Goal: Task Accomplishment & Management: Use online tool/utility

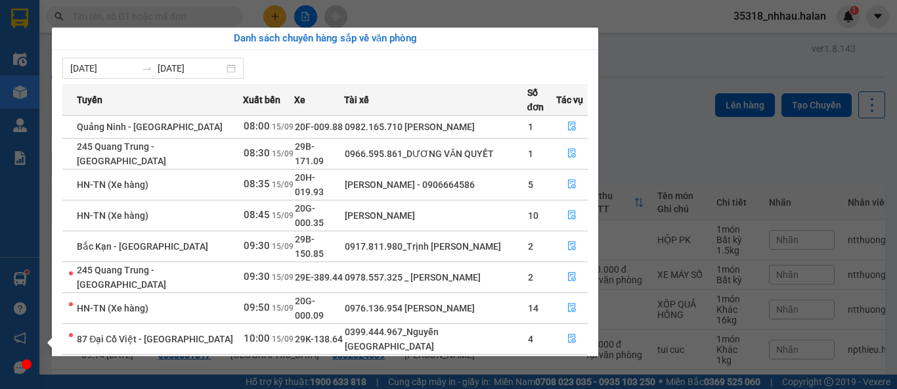
drag, startPoint x: 0, startPoint y: 0, endPoint x: 388, endPoint y: 112, distance: 404.0
click at [437, 14] on section "Kết quả tìm kiếm ( 0 ) Bộ lọc No Data 35318_nhhau.halan 1 Điều hành xe Kho hàng…" at bounding box center [448, 194] width 897 height 389
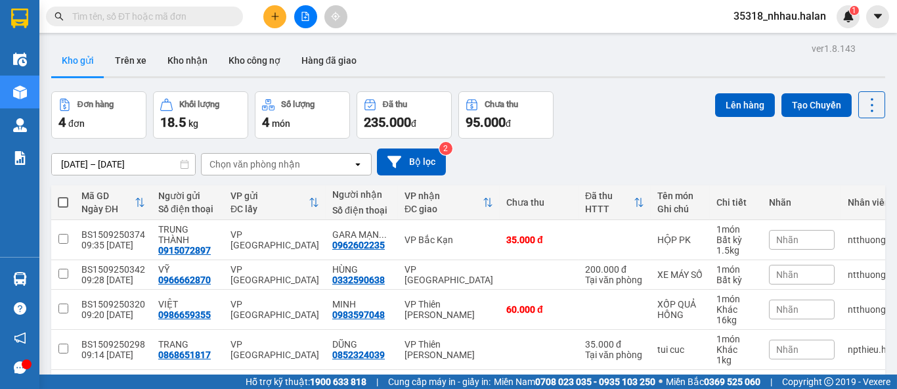
click at [304, 158] on div "Chọn văn phòng nhận" at bounding box center [277, 164] width 151 height 21
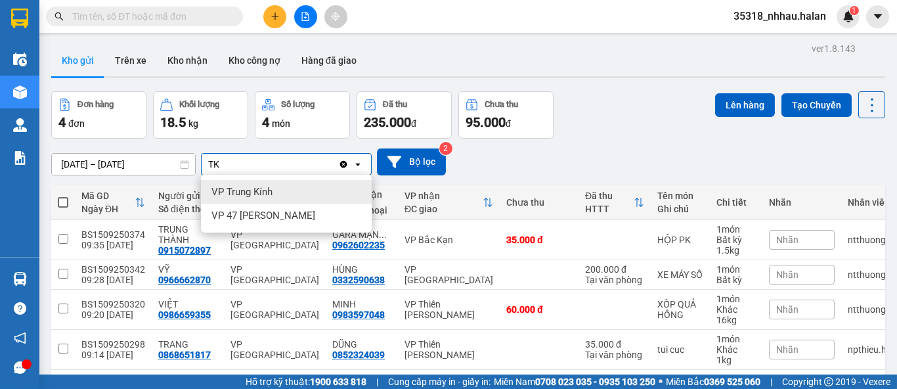
type input "TK"
click at [284, 196] on div "VP Trung Kính" at bounding box center [286, 192] width 171 height 24
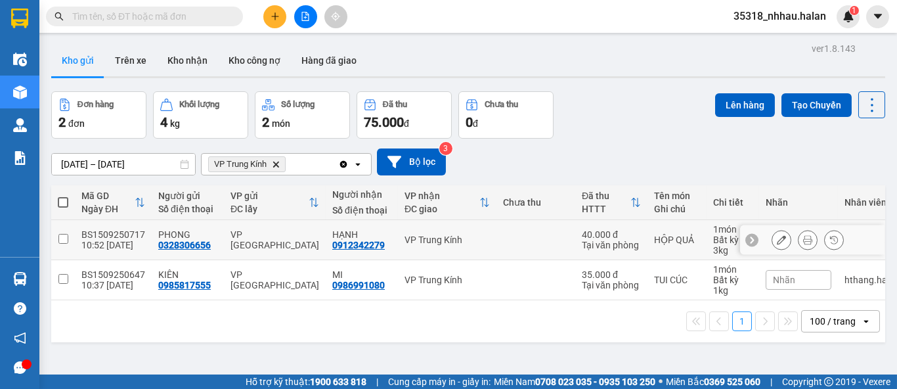
click at [538, 236] on td at bounding box center [535, 240] width 79 height 40
checkbox input "true"
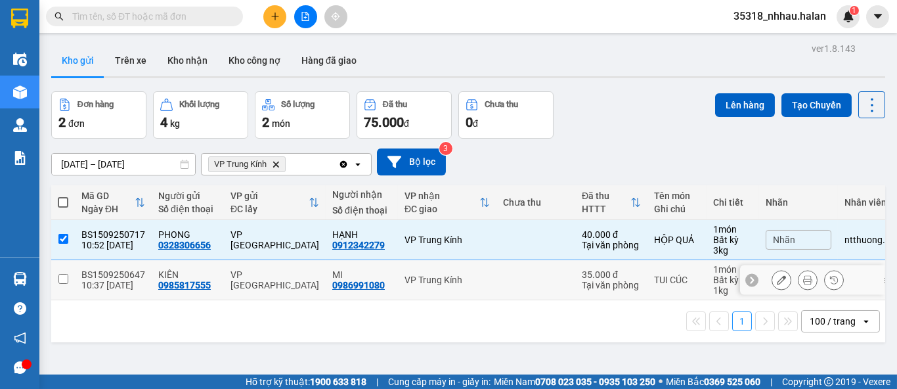
click at [512, 276] on td at bounding box center [535, 280] width 79 height 40
checkbox input "true"
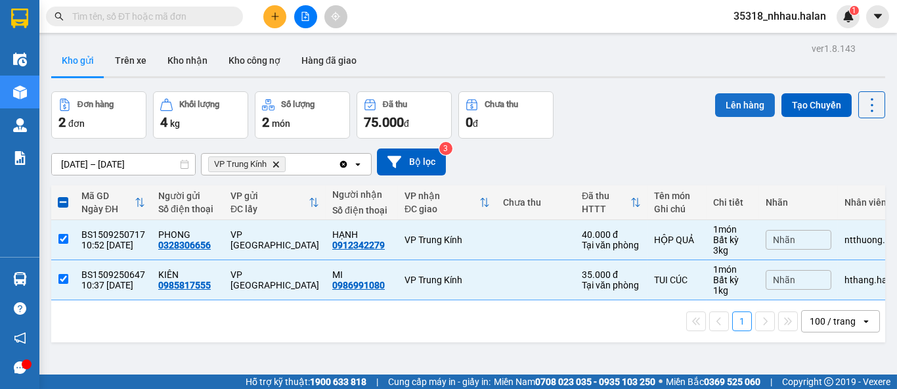
click at [721, 110] on button "Lên hàng" at bounding box center [745, 105] width 60 height 24
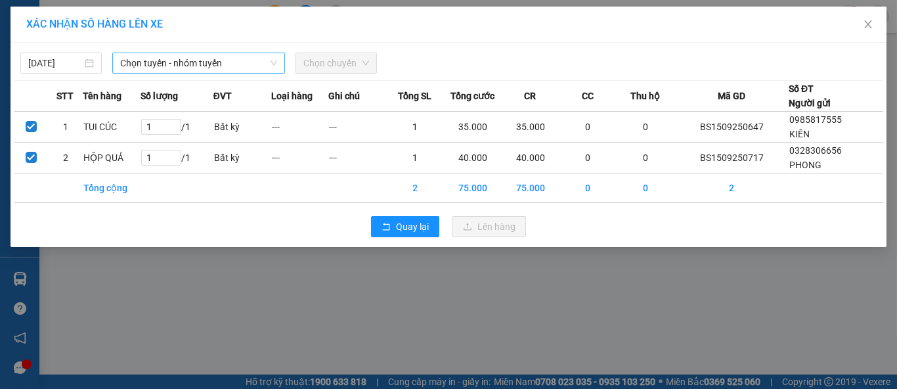
click at [194, 62] on span "Chọn tuyến - nhóm tuyến" at bounding box center [198, 63] width 157 height 20
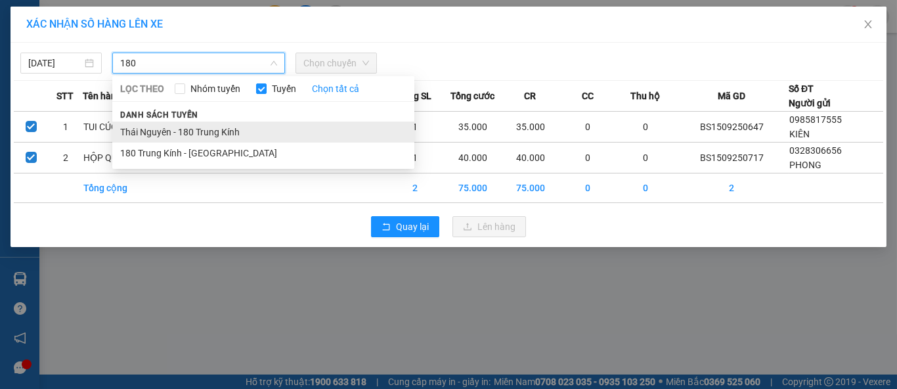
type input "180"
click at [227, 130] on li "Thái Nguyên - 180 Trung Kính" at bounding box center [263, 131] width 302 height 21
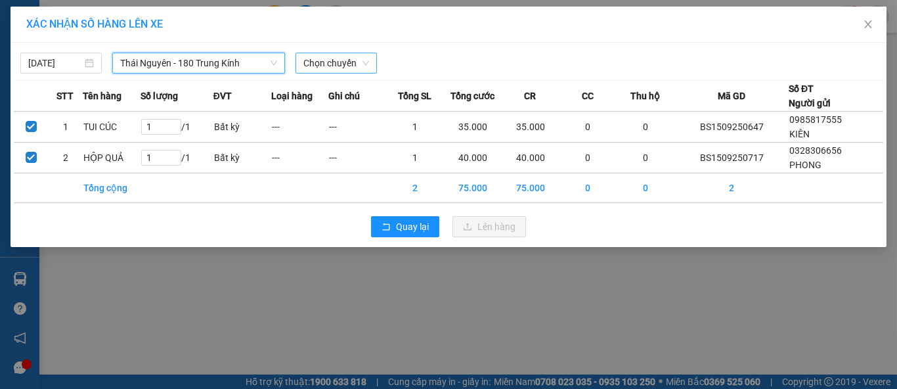
click at [336, 65] on span "Chọn chuyến" at bounding box center [336, 63] width 66 height 20
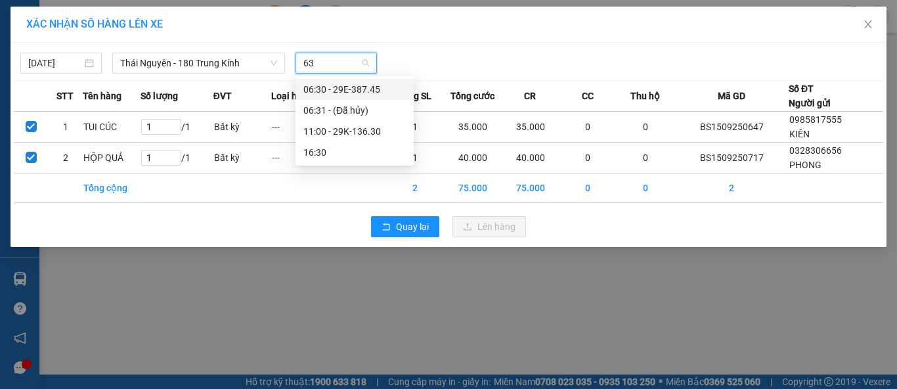
type input "630"
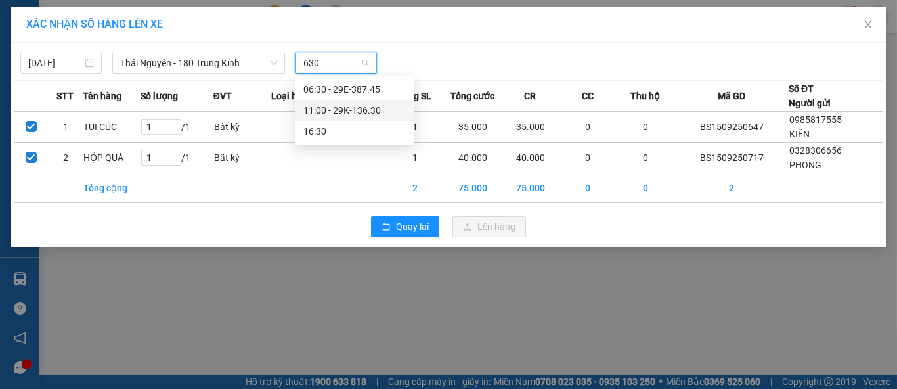
click at [363, 110] on div "11:00 - 29K-136.30" at bounding box center [354, 110] width 102 height 14
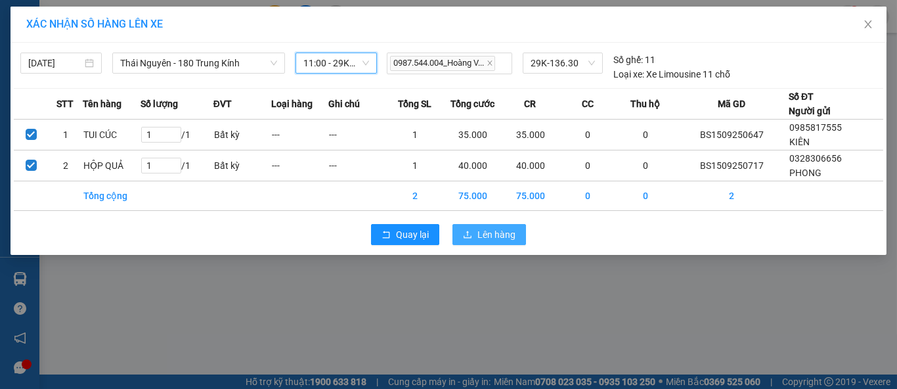
click at [490, 232] on span "Lên hàng" at bounding box center [496, 234] width 38 height 14
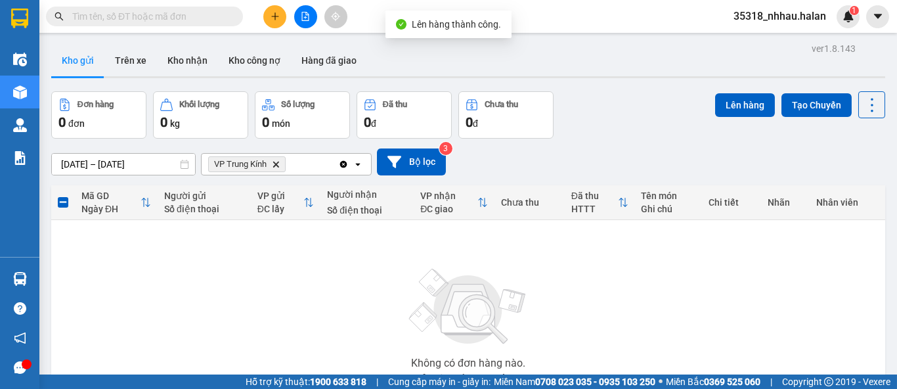
click at [342, 163] on icon "Clear all" at bounding box center [343, 163] width 7 height 7
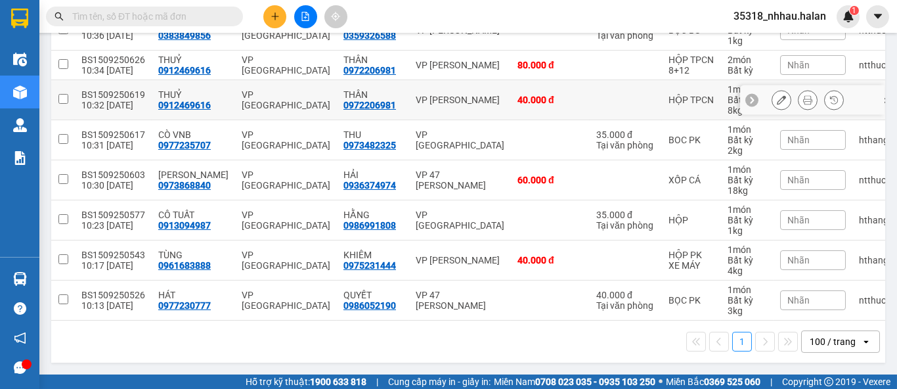
scroll to position [338, 0]
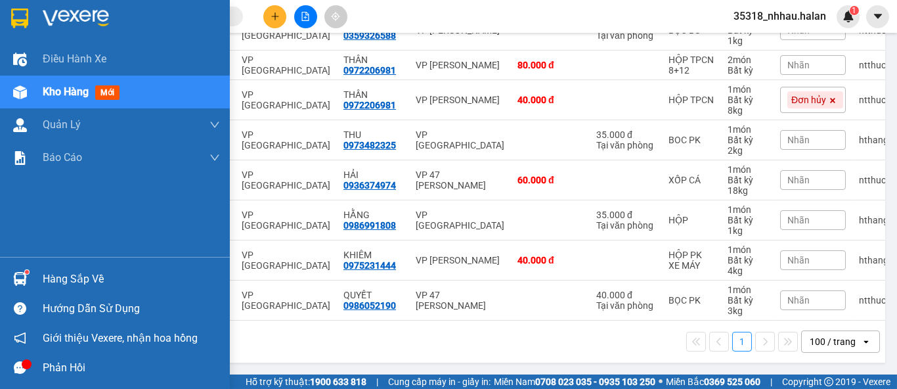
drag, startPoint x: 61, startPoint y: 282, endPoint x: 200, endPoint y: 240, distance: 144.8
click at [63, 280] on div "Hàng sắp về" at bounding box center [131, 279] width 177 height 20
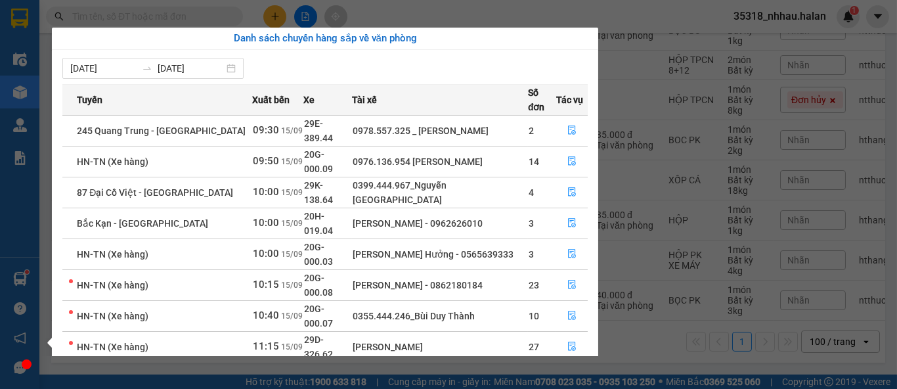
scroll to position [0, 0]
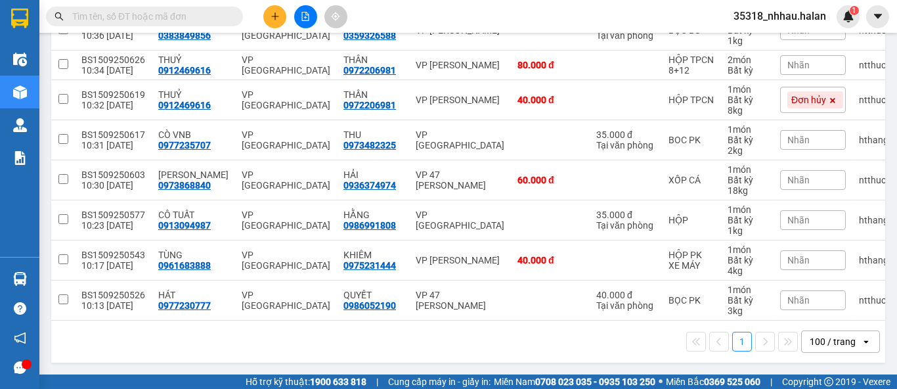
click at [376, 16] on section "Kết quả tìm kiếm ( 0 ) Bộ lọc No Data 35318_nhhau.halan 1 Điều hành xe Kho hàng…" at bounding box center [448, 194] width 897 height 389
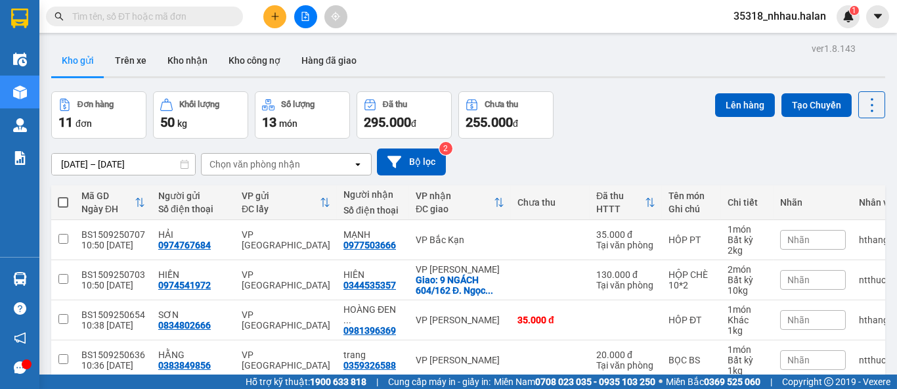
click at [275, 162] on div "Chọn văn phòng nhận" at bounding box center [254, 164] width 91 height 13
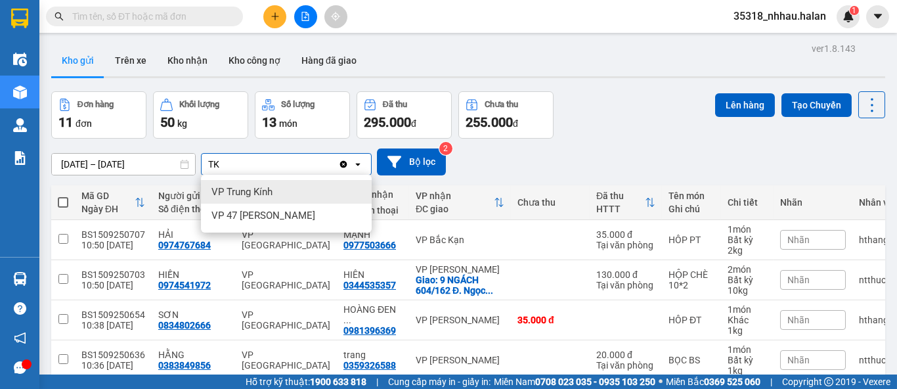
type input "TK"
click at [261, 190] on span "VP Trung Kính" at bounding box center [241, 191] width 61 height 13
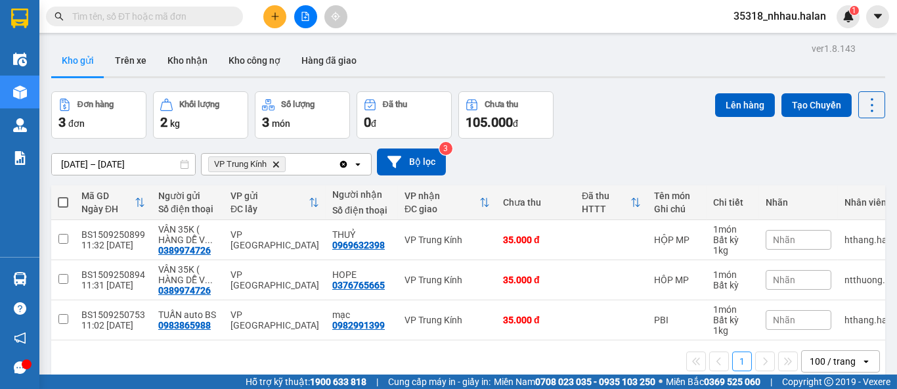
click at [62, 200] on span at bounding box center [63, 202] width 11 height 11
click at [63, 196] on input "checkbox" at bounding box center [63, 196] width 0 height 0
checkbox input "true"
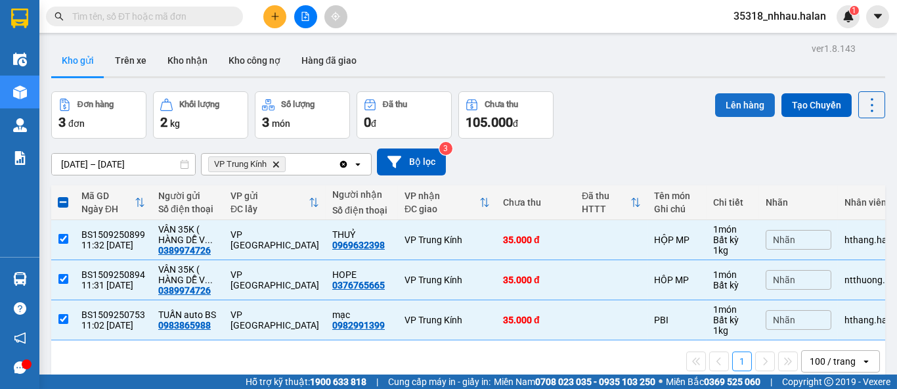
click at [726, 106] on button "Lên hàng" at bounding box center [745, 105] width 60 height 24
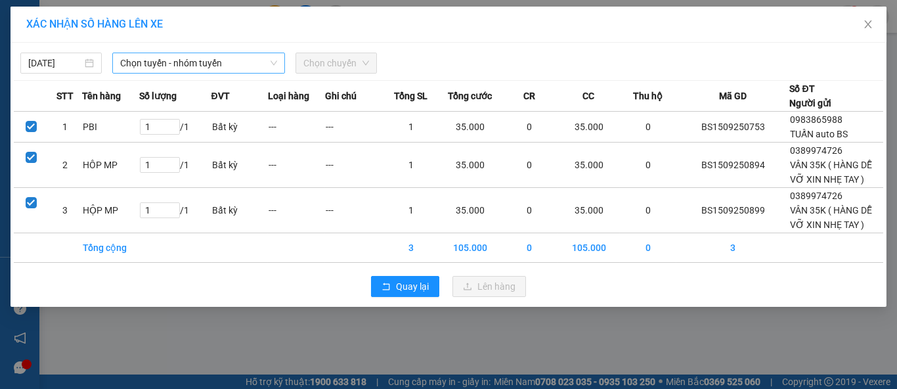
click at [251, 66] on span "Chọn tuyến - nhóm tuyến" at bounding box center [198, 63] width 157 height 20
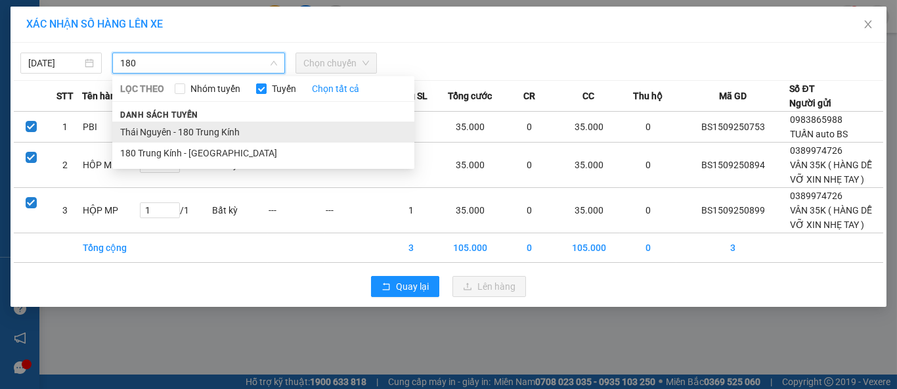
type input "180"
click at [236, 125] on li "Thái Nguyên - 180 Trung Kính" at bounding box center [263, 131] width 302 height 21
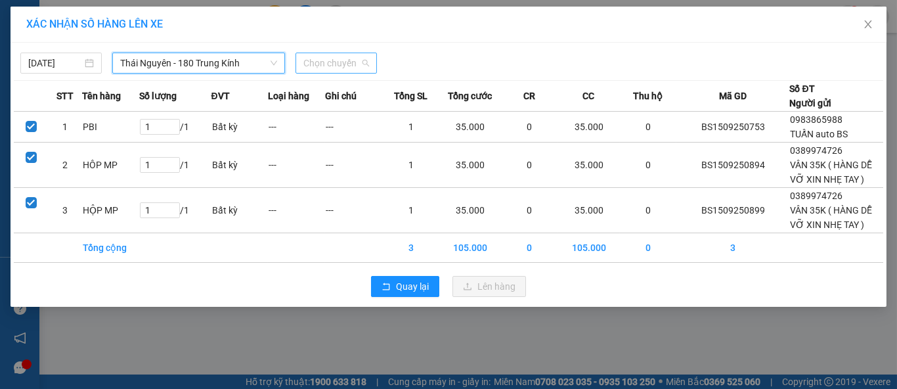
click at [349, 65] on span "Chọn chuyến" at bounding box center [336, 63] width 66 height 20
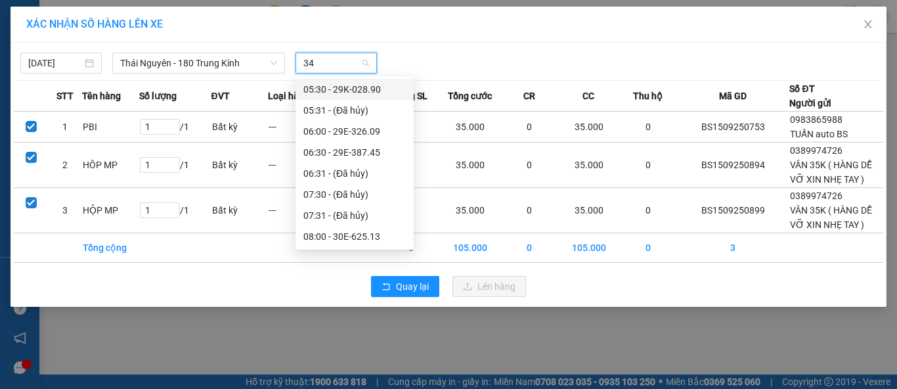
type input "347"
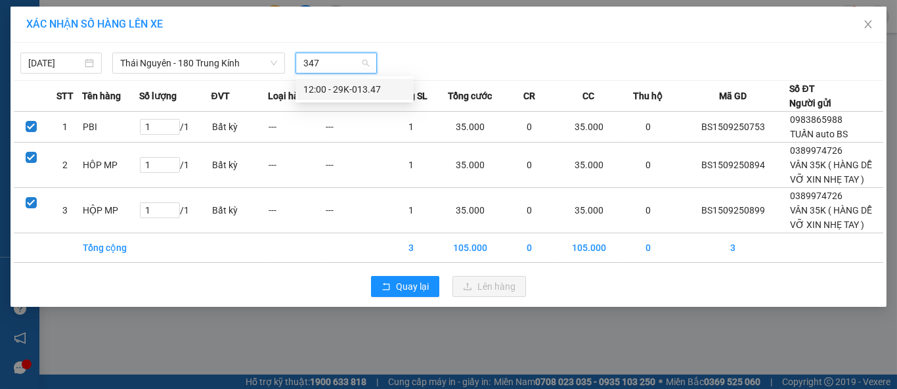
click at [383, 92] on div "12:00 - 29K-013.47" at bounding box center [354, 89] width 102 height 14
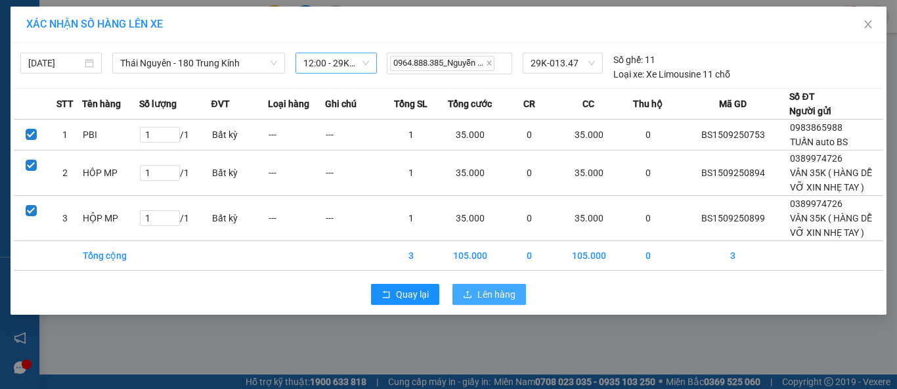
click at [474, 284] on button "Lên hàng" at bounding box center [489, 294] width 74 height 21
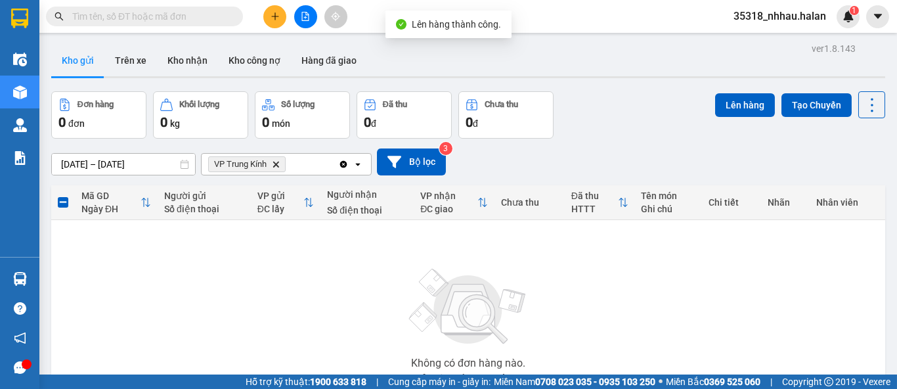
click at [341, 160] on icon "Clear all" at bounding box center [343, 164] width 11 height 11
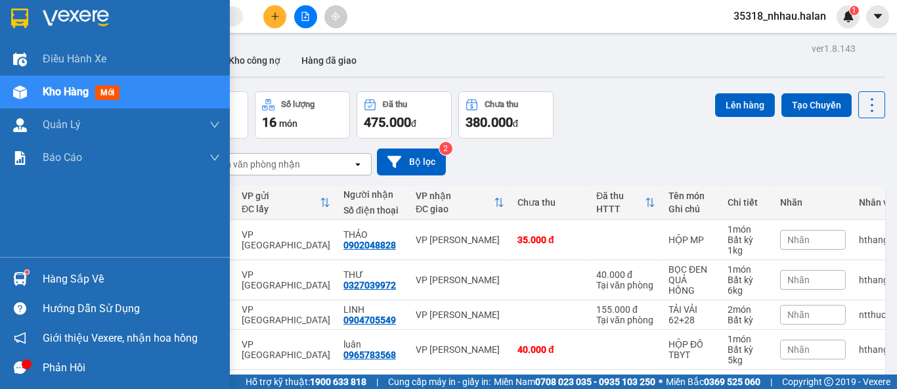
click at [45, 280] on div "Hàng sắp về" at bounding box center [131, 279] width 177 height 20
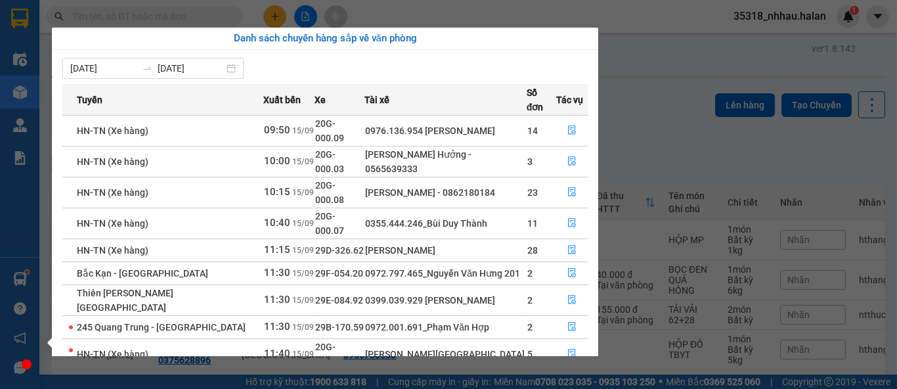
drag, startPoint x: 659, startPoint y: 104, endPoint x: 629, endPoint y: 99, distance: 30.8
click at [661, 104] on section "Kết quả tìm kiếm ( 0 ) Bộ lọc No Data 35318_nhhau.halan 1 Điều hành xe Kho hàng…" at bounding box center [448, 194] width 897 height 389
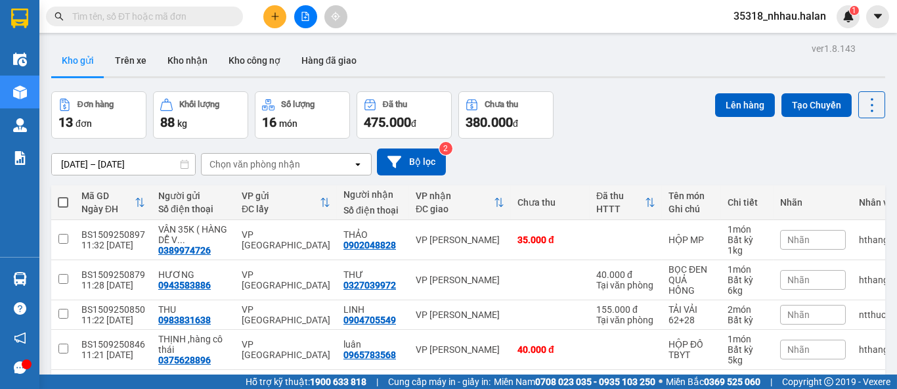
click at [284, 162] on div "Chọn văn phòng nhận" at bounding box center [254, 164] width 91 height 13
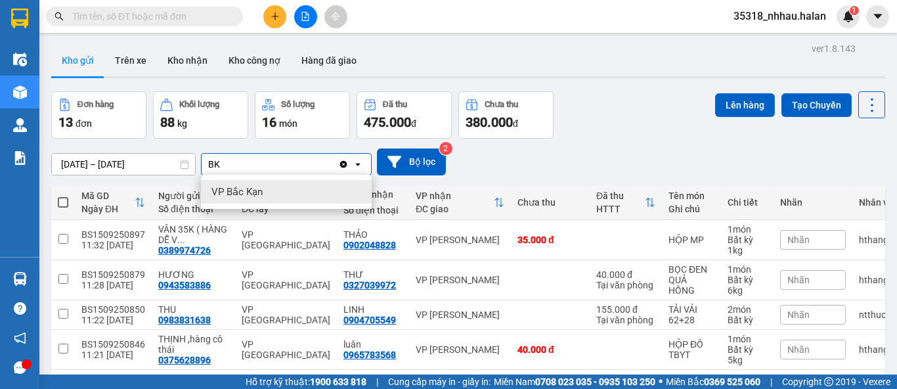
type input "BK"
click at [271, 196] on div "VP Bắc Kạn" at bounding box center [286, 192] width 171 height 24
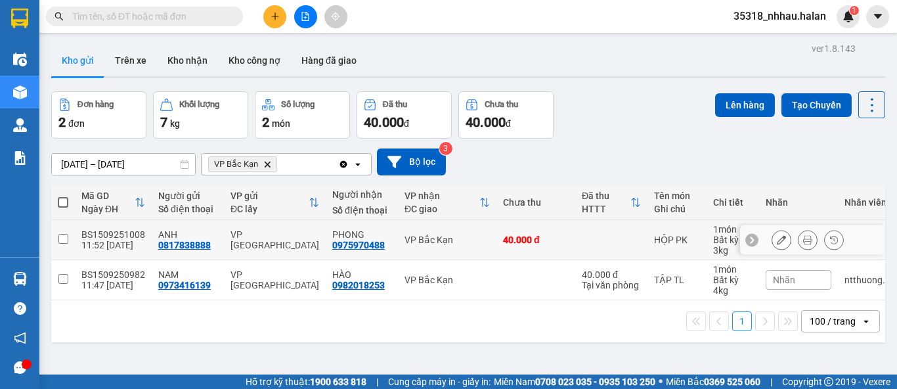
click at [373, 234] on div "PHONG" at bounding box center [361, 234] width 59 height 11
checkbox input "true"
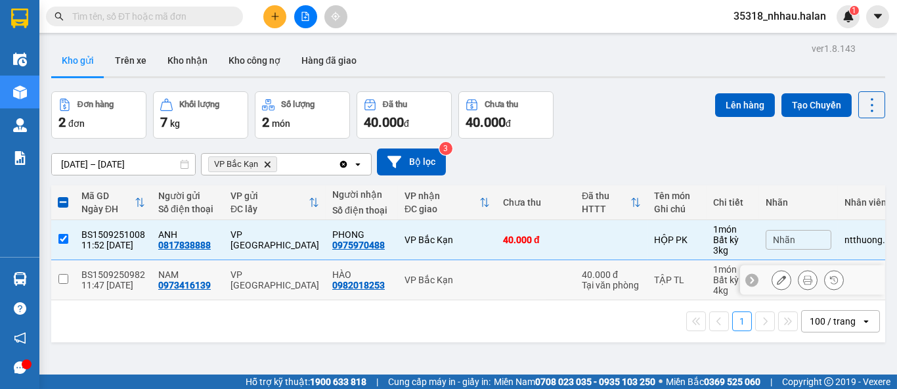
click at [398, 279] on td "VP Bắc Kạn" at bounding box center [447, 280] width 99 height 40
checkbox input "true"
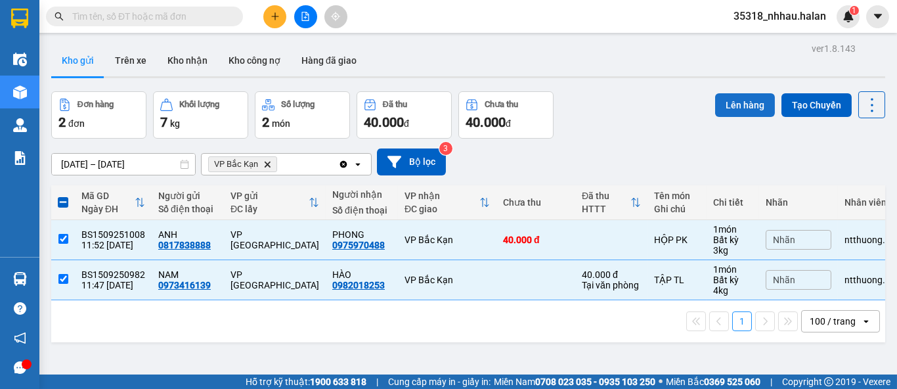
click at [724, 106] on button "Lên hàng" at bounding box center [745, 105] width 60 height 24
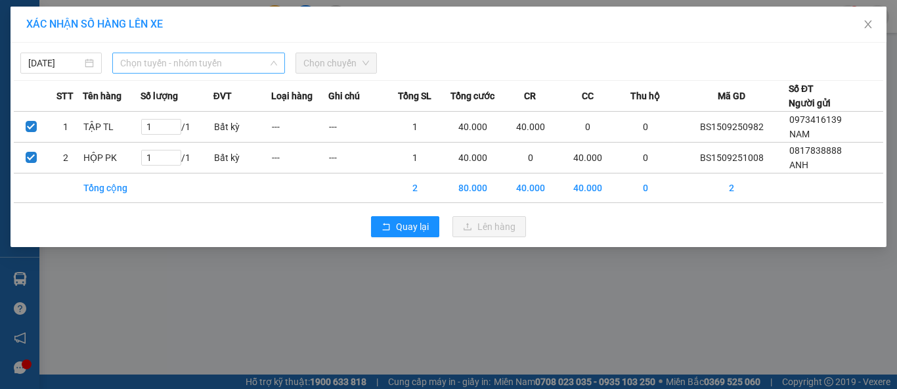
click at [184, 58] on span "Chọn tuyến - nhóm tuyến" at bounding box center [198, 63] width 157 height 20
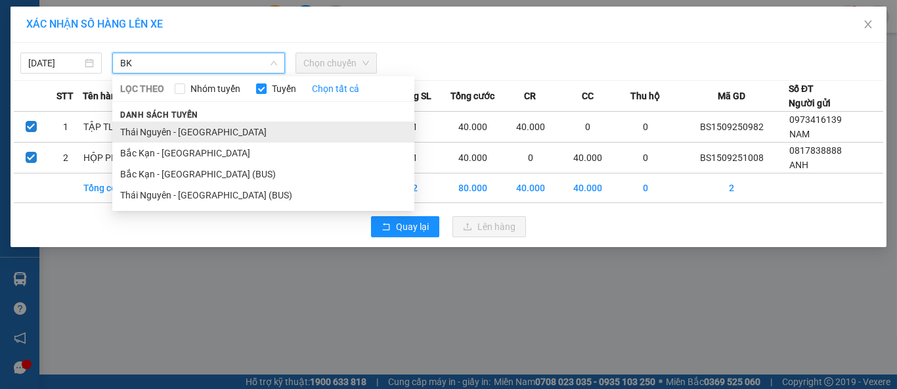
type input "BK"
click at [166, 129] on li "Thái Nguyên - [GEOGRAPHIC_DATA]" at bounding box center [263, 131] width 302 height 21
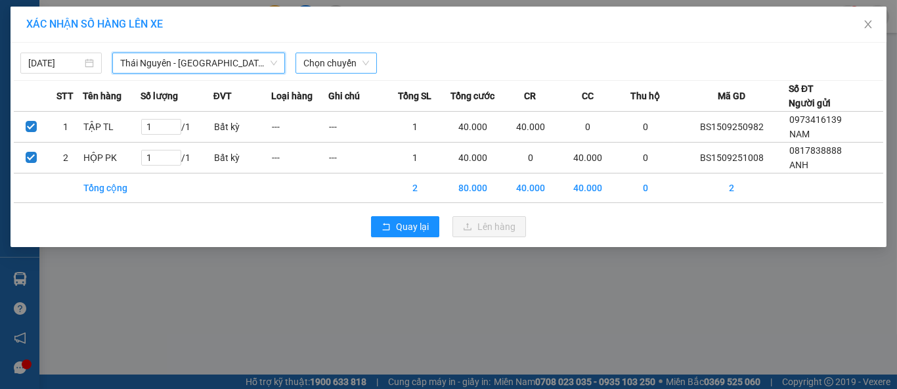
click at [336, 66] on span "Chọn chuyến" at bounding box center [336, 63] width 66 height 20
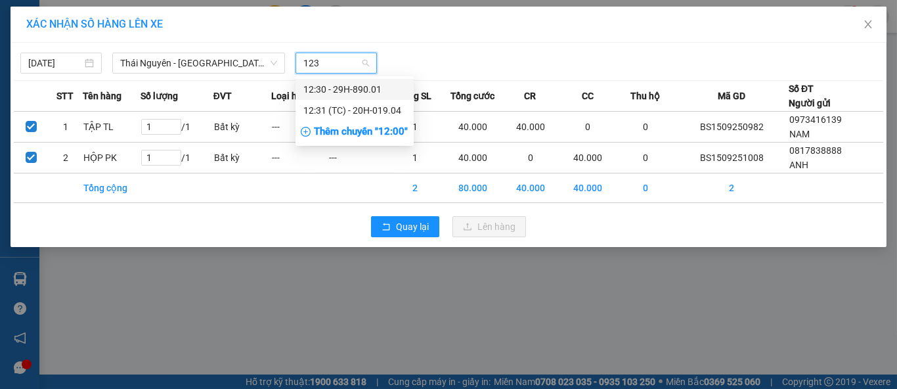
type input "1230"
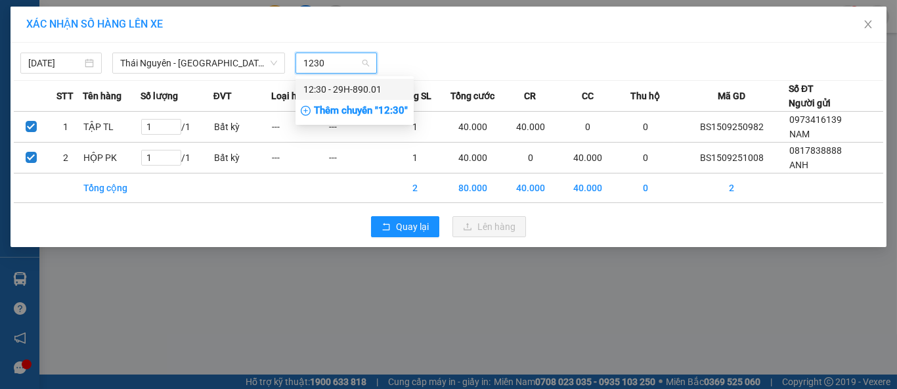
click at [363, 87] on div "12:30 - 29H-890.01" at bounding box center [354, 89] width 102 height 14
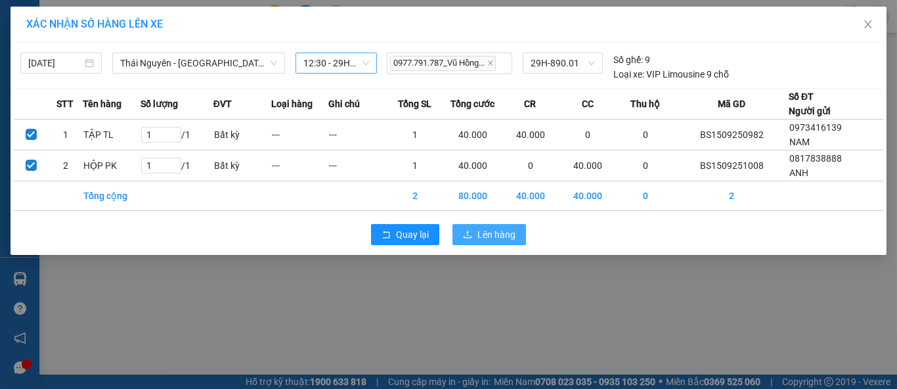
click at [465, 234] on icon "upload" at bounding box center [467, 234] width 9 height 9
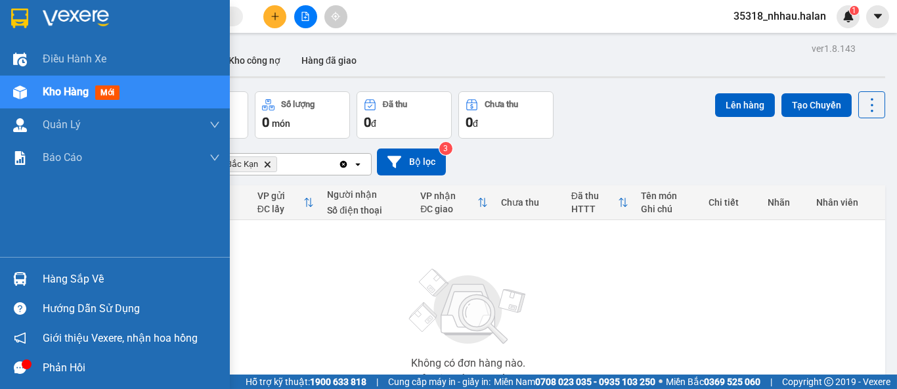
click at [126, 261] on div "Hàng sắp về Hướng dẫn sử dụng Giới thiệu Vexere, nhận hoa hồng Phản hồi" at bounding box center [115, 319] width 230 height 125
click at [114, 276] on div "Hàng sắp về" at bounding box center [131, 279] width 177 height 20
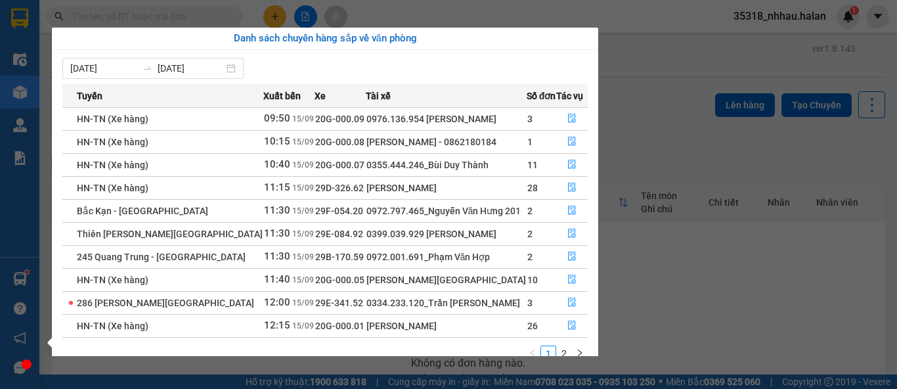
click at [663, 51] on section "Kết quả tìm kiếm ( 0 ) Bộ lọc No Data 35318_nhhau.halan 1 Điều hành xe Kho hàng…" at bounding box center [448, 194] width 897 height 389
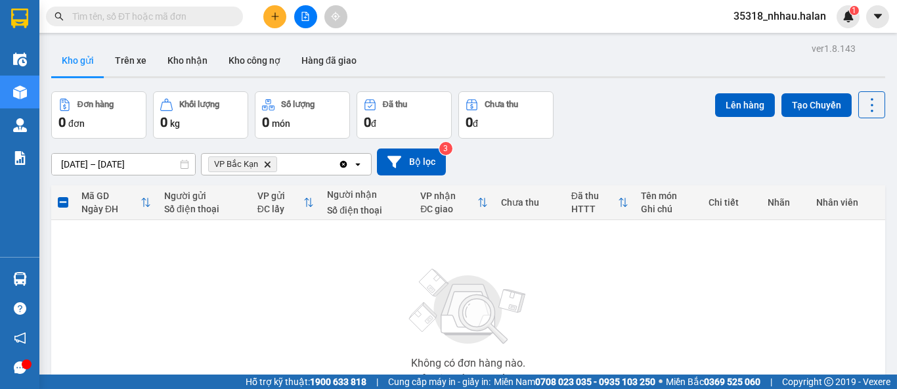
click at [267, 165] on icon "Delete" at bounding box center [267, 164] width 8 height 8
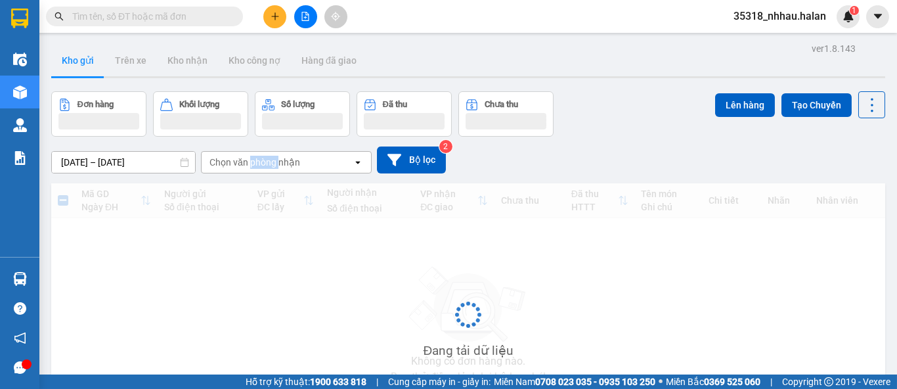
click at [267, 165] on div "Chọn văn phòng nhận" at bounding box center [254, 162] width 91 height 13
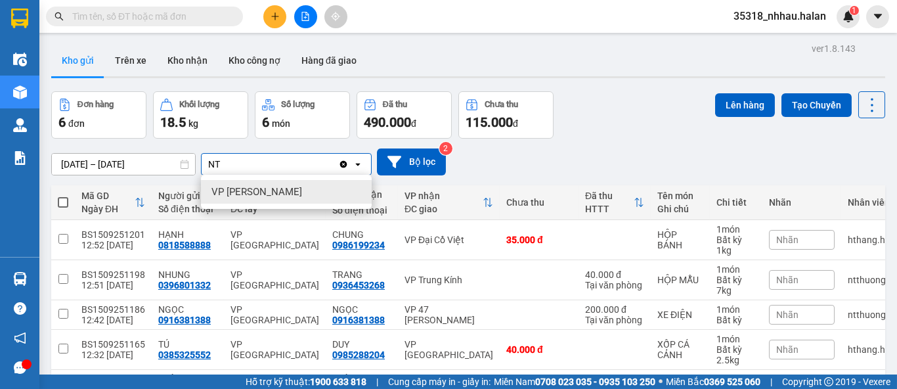
type input "NT"
click at [269, 187] on span "VP [PERSON_NAME]" at bounding box center [256, 191] width 91 height 13
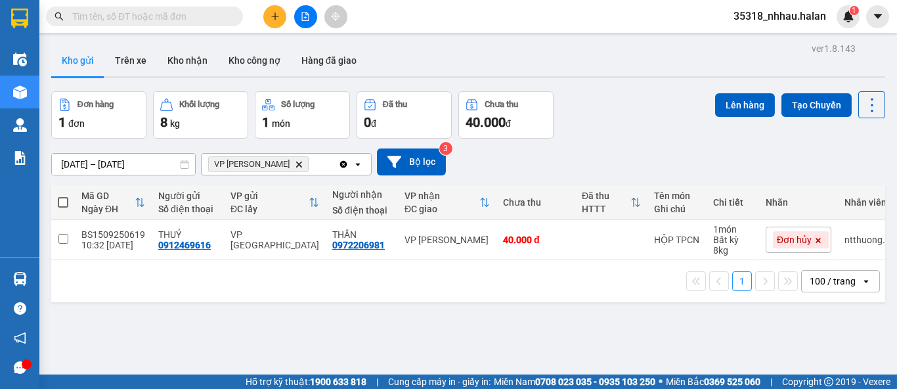
click at [343, 164] on icon "Clear all" at bounding box center [343, 163] width 7 height 7
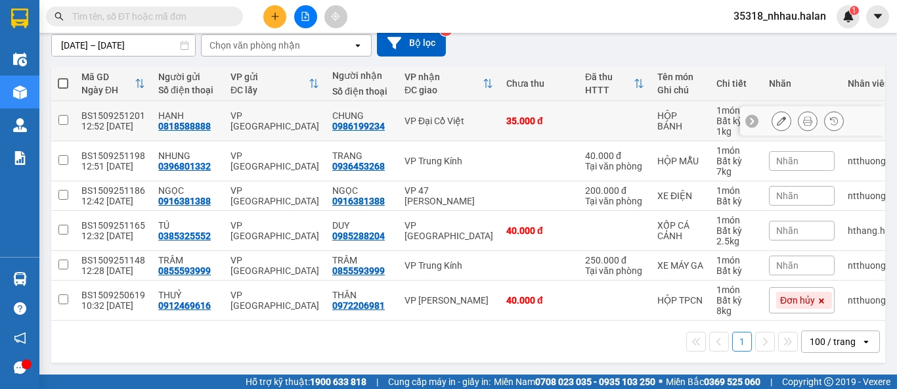
scroll to position [125, 0]
click at [500, 110] on td "35.000 đ" at bounding box center [539, 121] width 79 height 40
checkbox input "true"
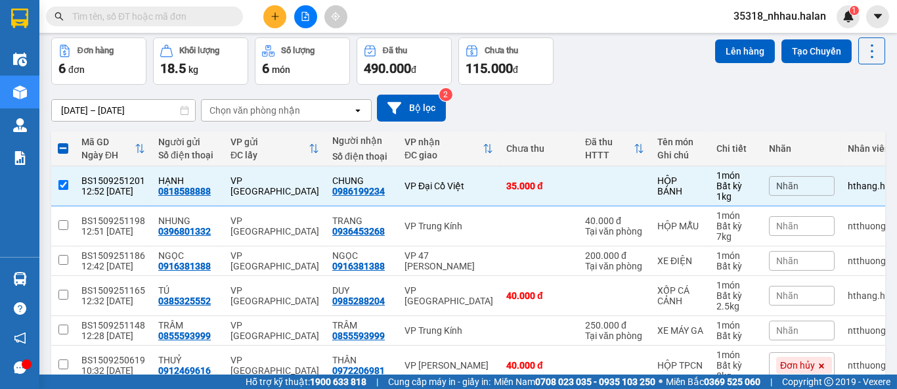
scroll to position [52, 0]
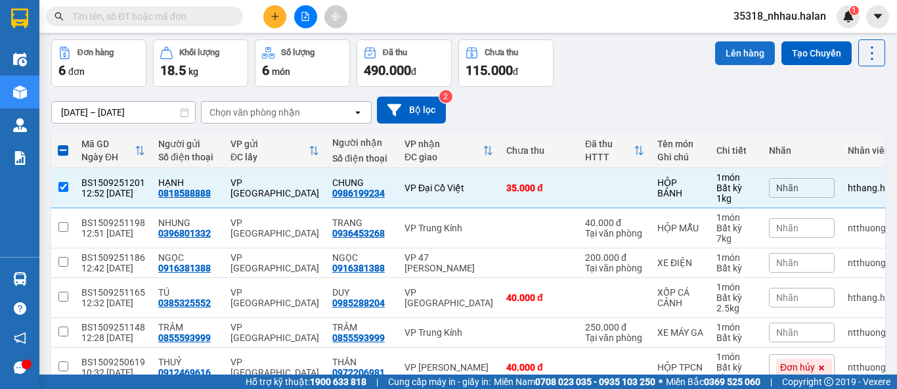
click at [722, 55] on button "Lên hàng" at bounding box center [745, 53] width 60 height 24
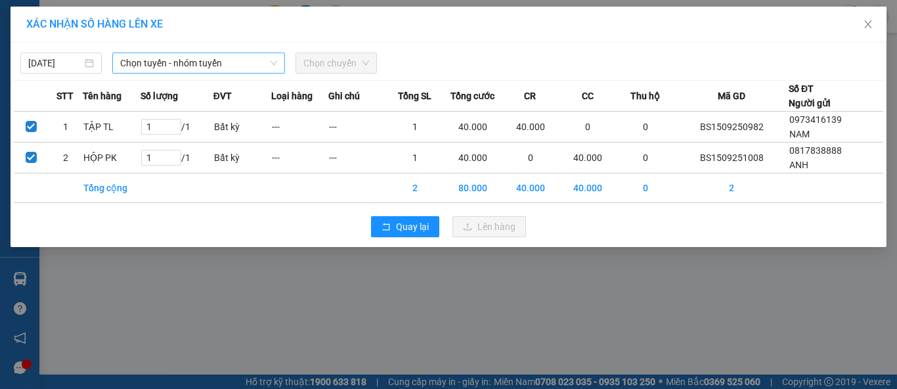
click at [206, 61] on span "Chọn tuyến - nhóm tuyến" at bounding box center [198, 63] width 157 height 20
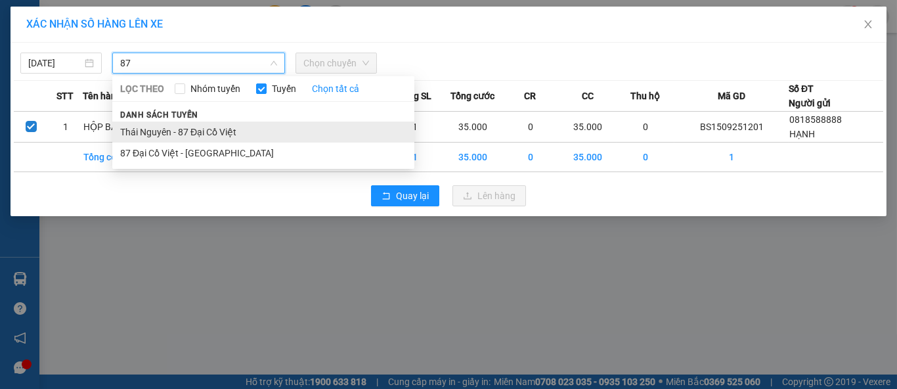
type input "87"
click at [219, 127] on li "Thái Nguyên - 87 Đại Cồ Việt" at bounding box center [263, 131] width 302 height 21
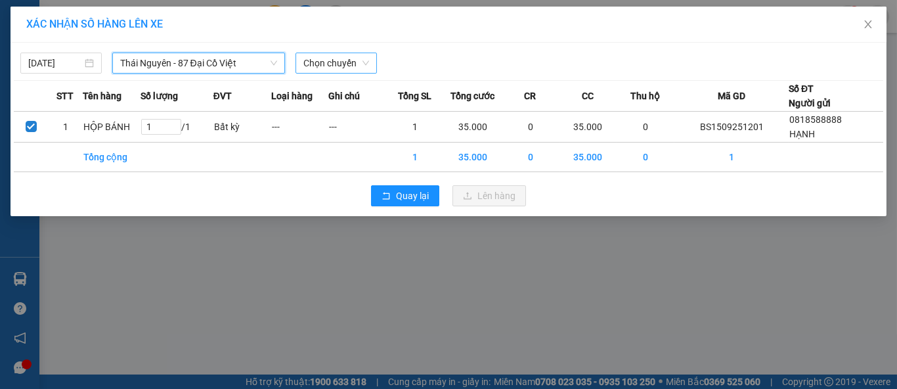
click at [355, 58] on span "Chọn chuyến" at bounding box center [336, 63] width 66 height 20
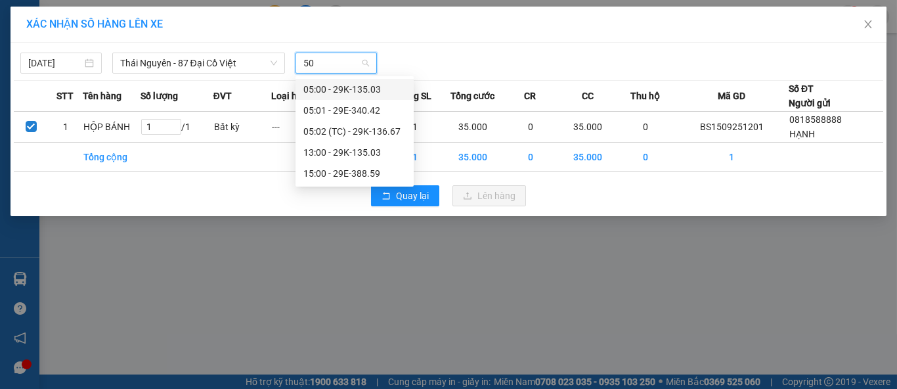
type input "503"
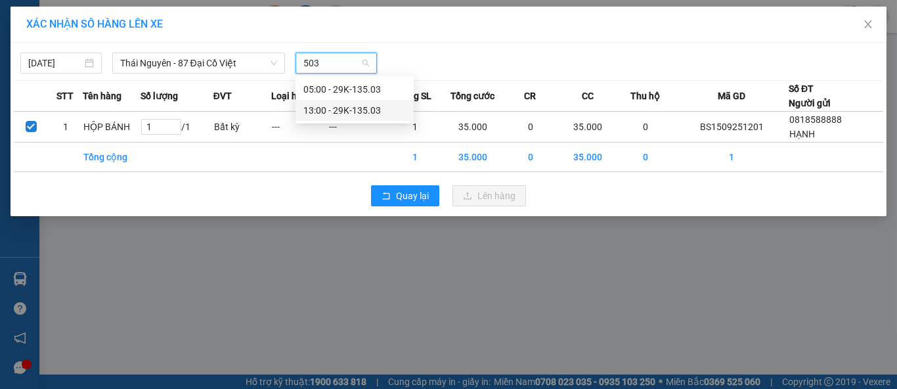
click at [367, 112] on div "13:00 - 29K-135.03" at bounding box center [354, 110] width 102 height 14
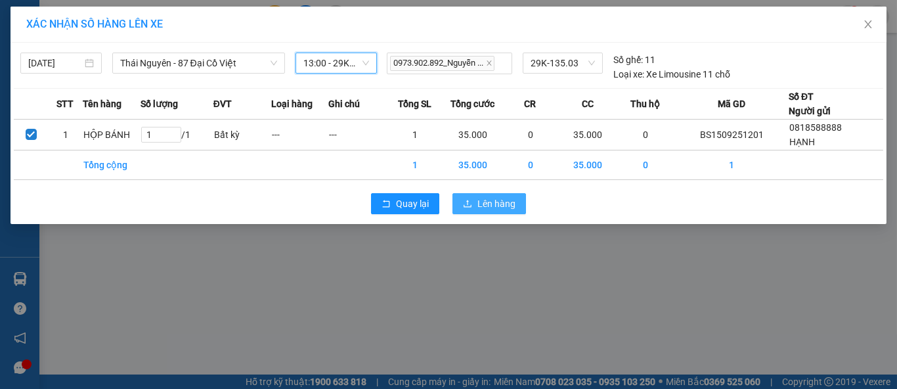
click at [481, 202] on span "Lên hàng" at bounding box center [496, 203] width 38 height 14
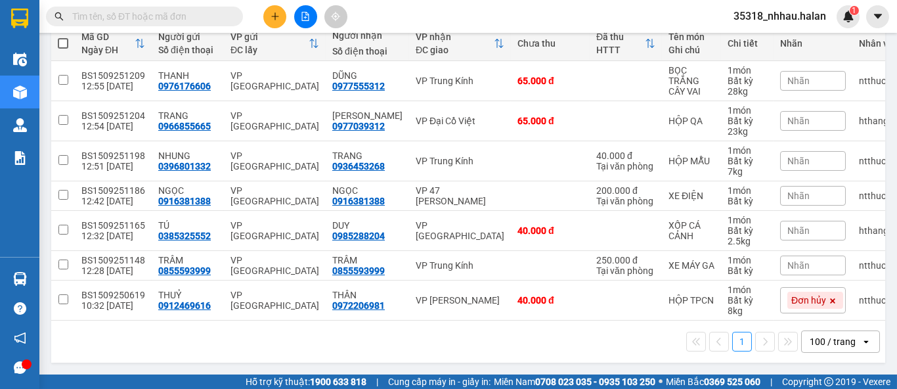
scroll to position [165, 0]
click at [458, 216] on td "VP [GEOGRAPHIC_DATA]" at bounding box center [460, 231] width 102 height 40
checkbox input "true"
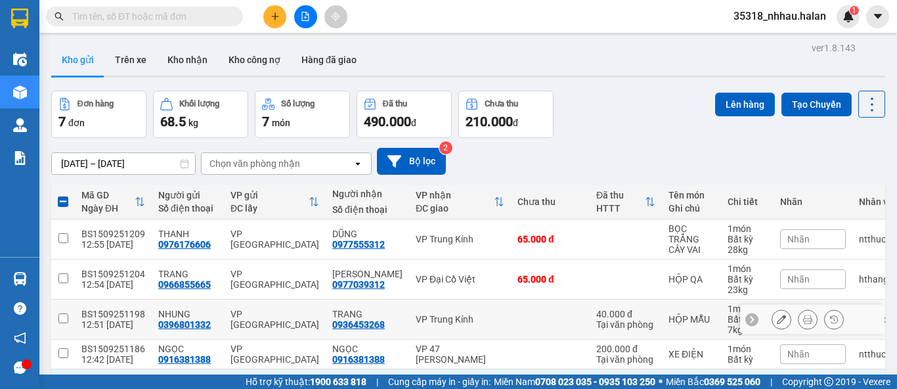
scroll to position [0, 0]
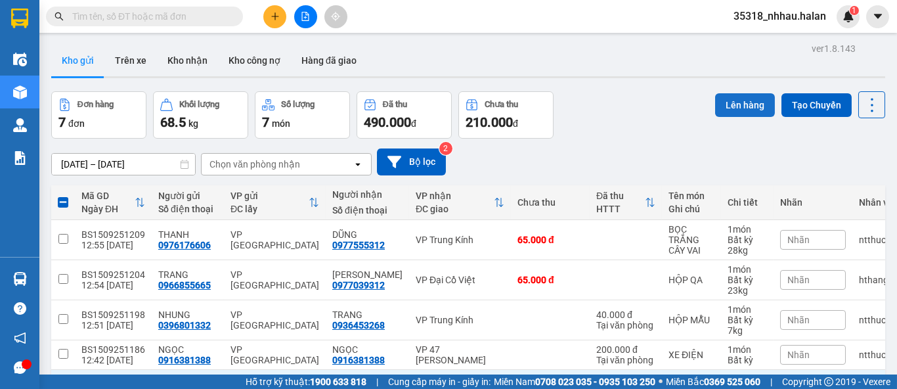
click at [725, 107] on button "Lên hàng" at bounding box center [745, 105] width 60 height 24
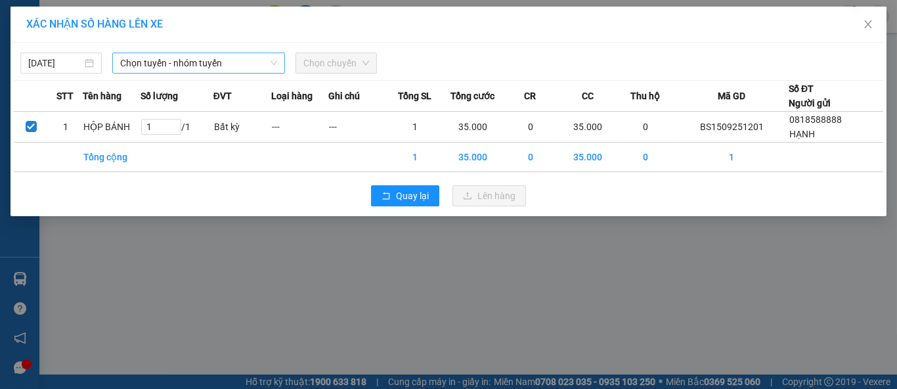
click at [162, 64] on span "Chọn tuyến - nhóm tuyến" at bounding box center [198, 63] width 157 height 20
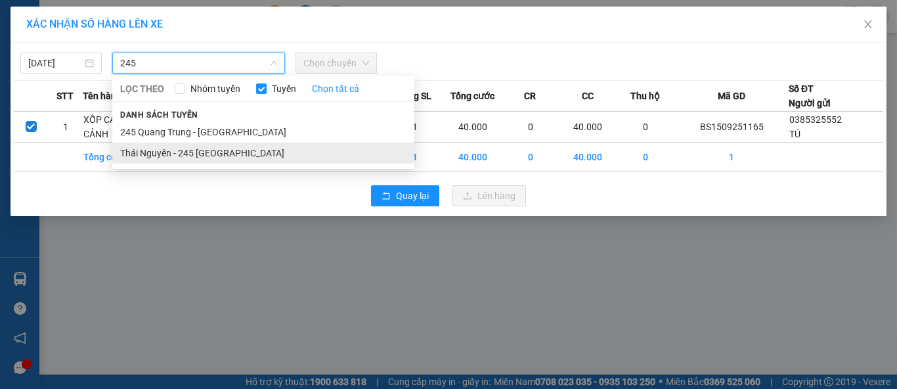
type input "245"
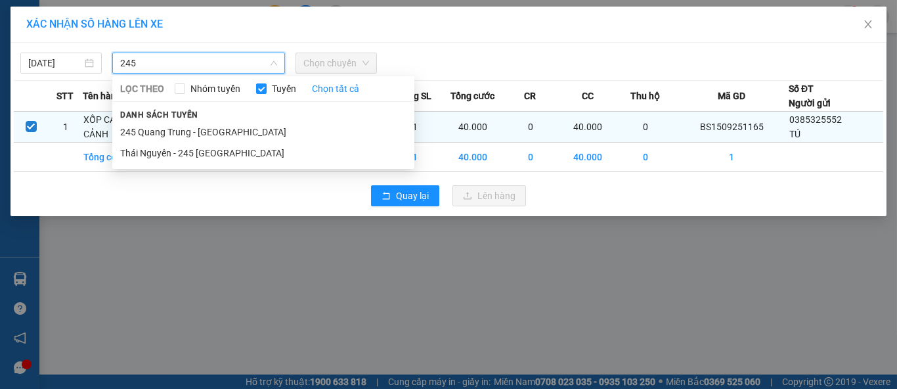
drag, startPoint x: 204, startPoint y: 152, endPoint x: 213, endPoint y: 139, distance: 15.9
click at [205, 152] on li "Thái Nguyên - 245 [GEOGRAPHIC_DATA]" at bounding box center [263, 153] width 302 height 21
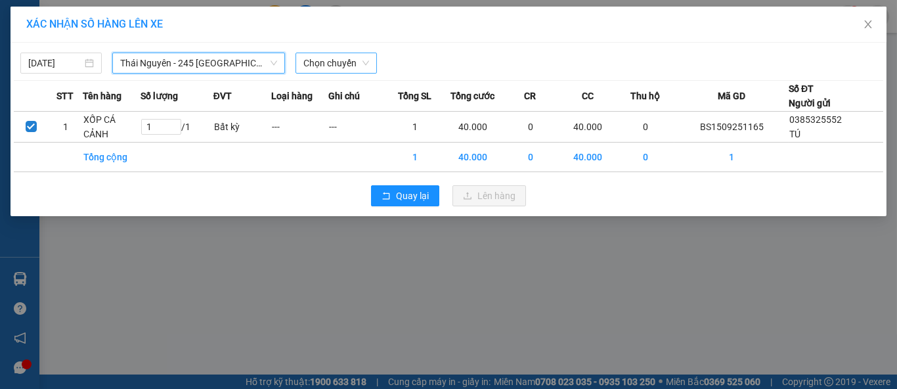
click at [335, 68] on span "Chọn chuyến" at bounding box center [336, 63] width 66 height 20
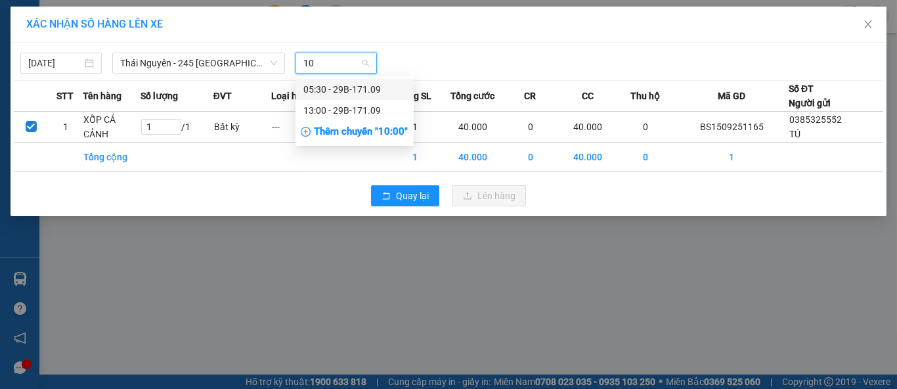
type input "109"
click at [355, 113] on div "13:00 - 29B-171.09" at bounding box center [354, 110] width 102 height 14
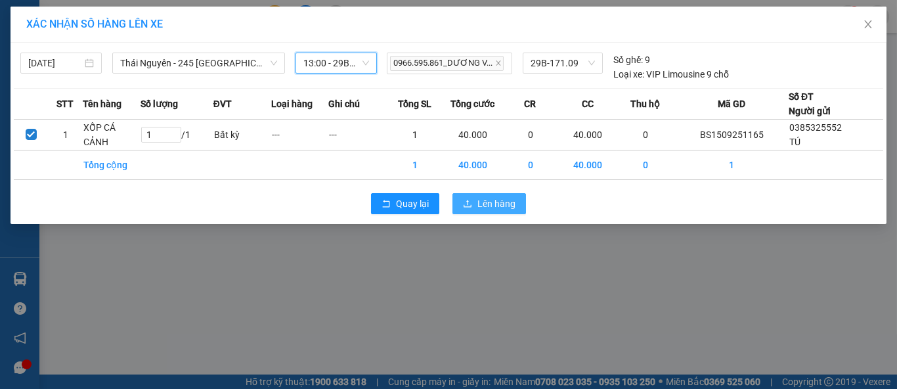
click at [478, 207] on span "Lên hàng" at bounding box center [496, 203] width 38 height 14
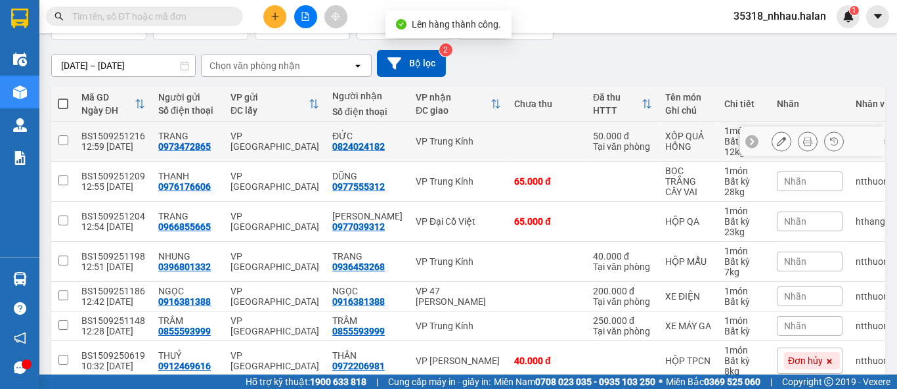
scroll to position [146, 0]
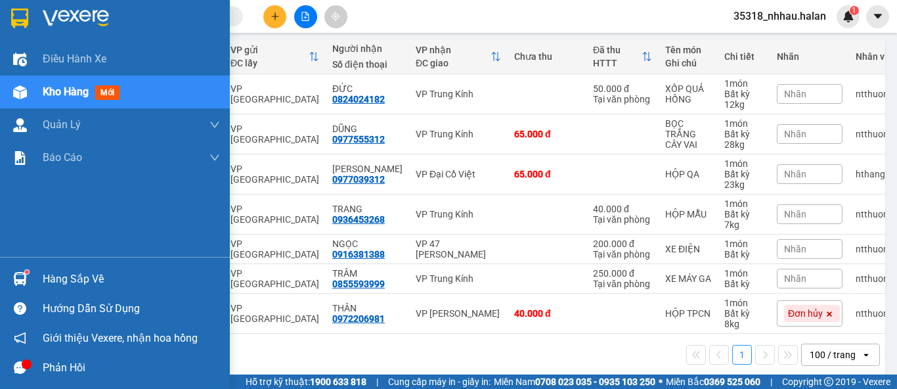
drag, startPoint x: 50, startPoint y: 277, endPoint x: 96, endPoint y: 267, distance: 47.2
click at [52, 277] on div "Hàng sắp về" at bounding box center [131, 279] width 177 height 20
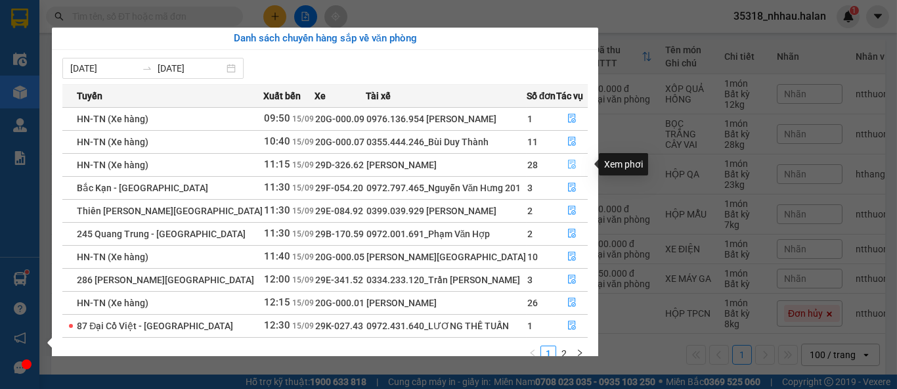
click at [568, 162] on icon "file-done" at bounding box center [572, 164] width 8 height 9
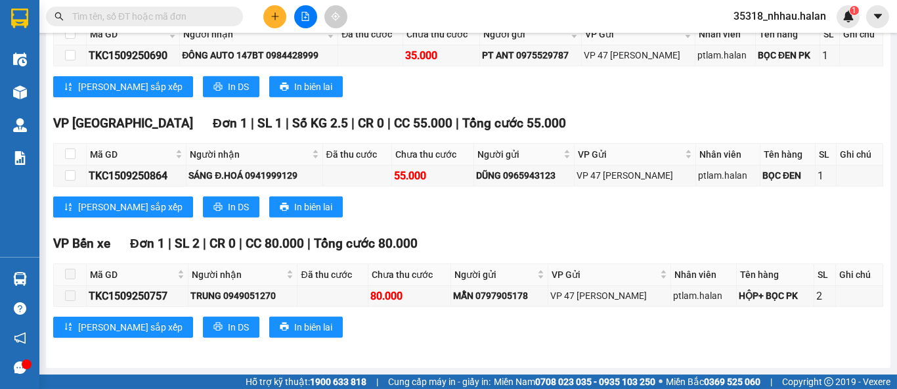
scroll to position [3952, 0]
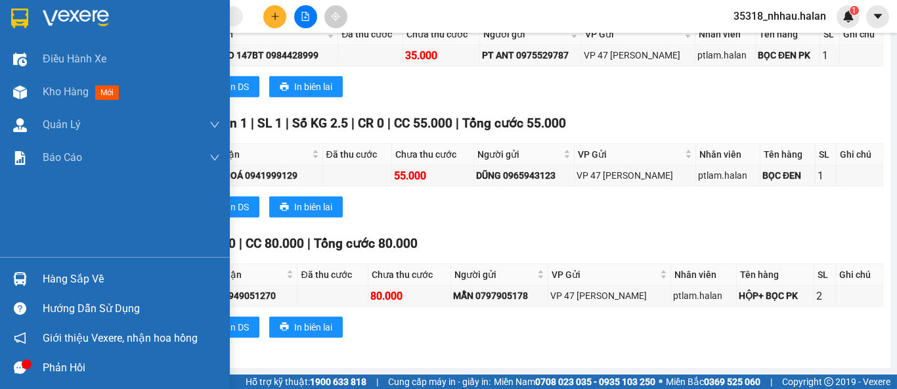
drag, startPoint x: 35, startPoint y: 282, endPoint x: 144, endPoint y: 234, distance: 119.1
click at [36, 281] on div "Hàng sắp về" at bounding box center [115, 279] width 230 height 30
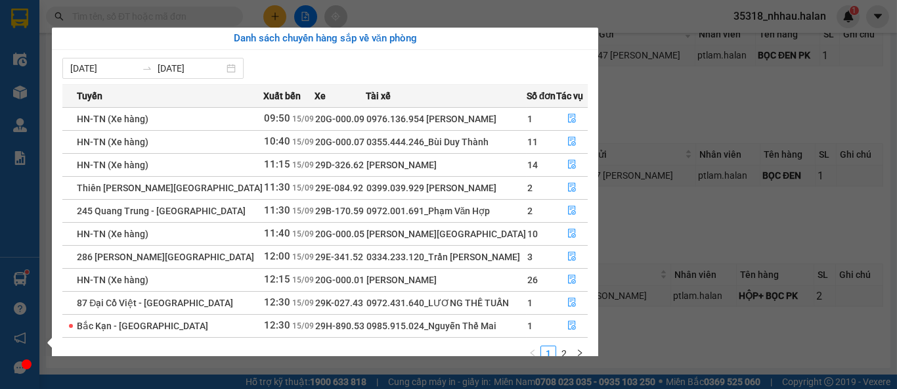
click at [636, 91] on section "Kết quả tìm kiếm ( 0 ) Bộ lọc No Data 35318_nhhau.halan 1 Điều hành xe Kho hàng…" at bounding box center [448, 194] width 897 height 389
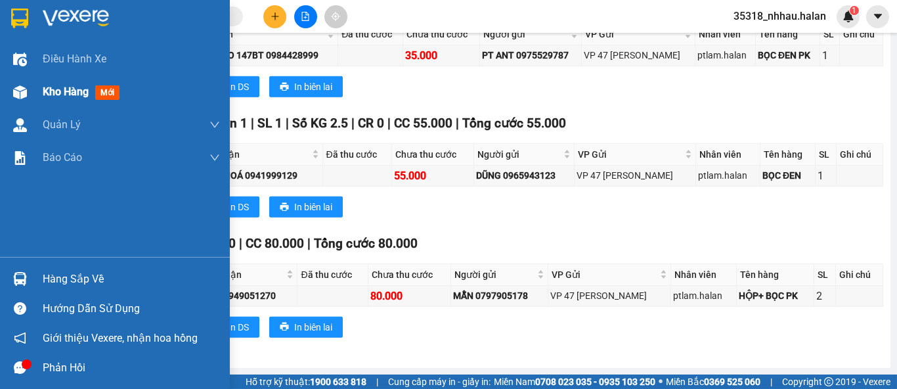
drag, startPoint x: 50, startPoint y: 86, endPoint x: 145, endPoint y: 90, distance: 95.3
click at [52, 86] on span "Kho hàng" at bounding box center [66, 91] width 46 height 12
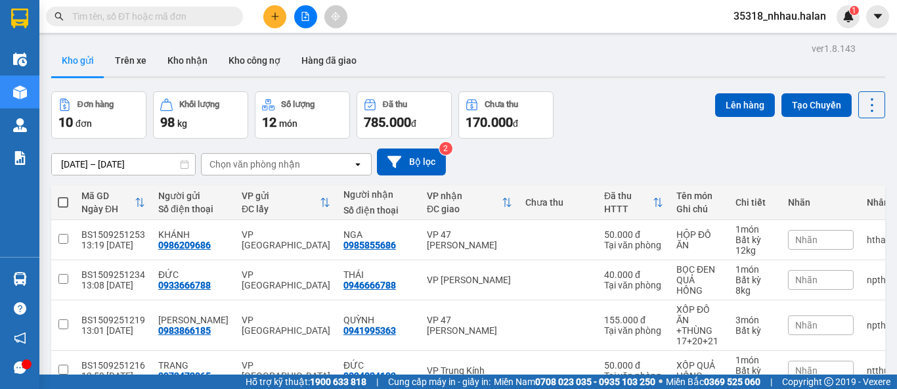
click at [313, 164] on div "Chọn văn phòng nhận" at bounding box center [277, 164] width 151 height 21
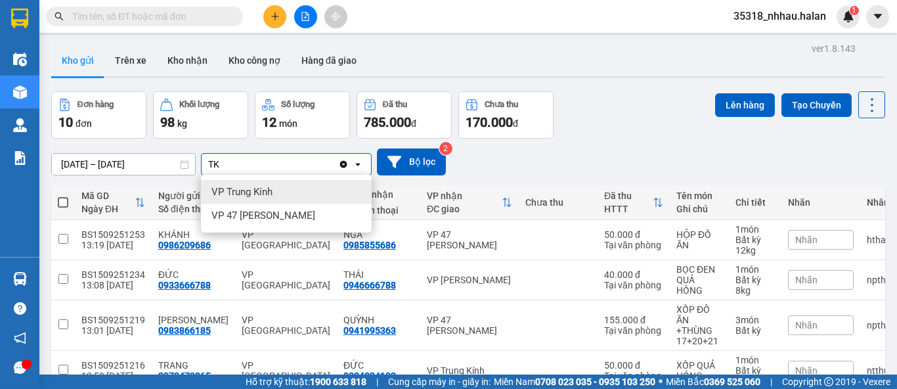
type input "TK"
click at [285, 188] on div "VP Trung Kính" at bounding box center [286, 192] width 171 height 24
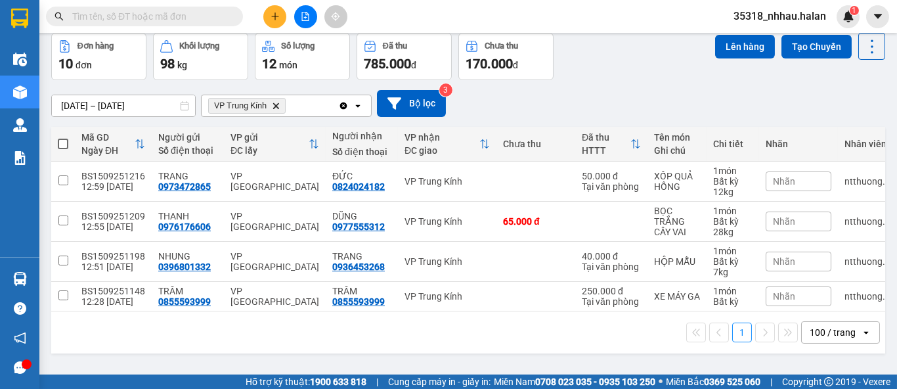
scroll to position [60, 0]
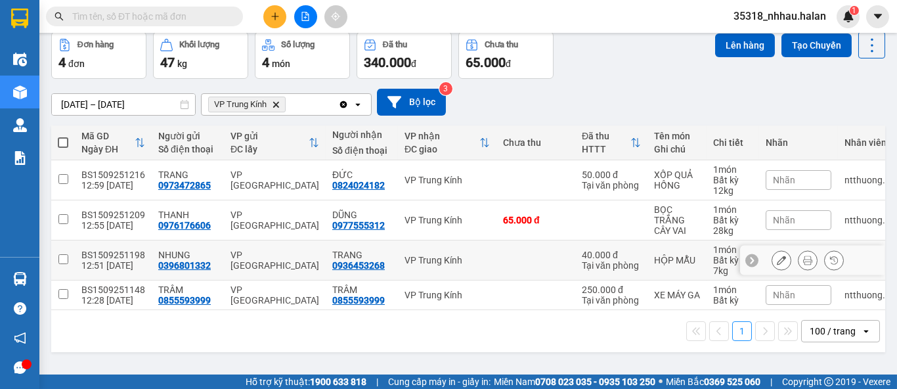
click at [496, 265] on td at bounding box center [535, 260] width 79 height 40
checkbox input "true"
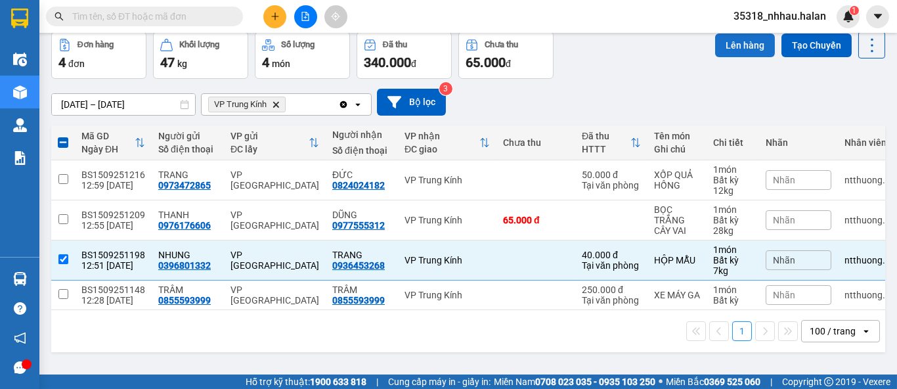
click at [731, 45] on button "Lên hàng" at bounding box center [745, 45] width 60 height 24
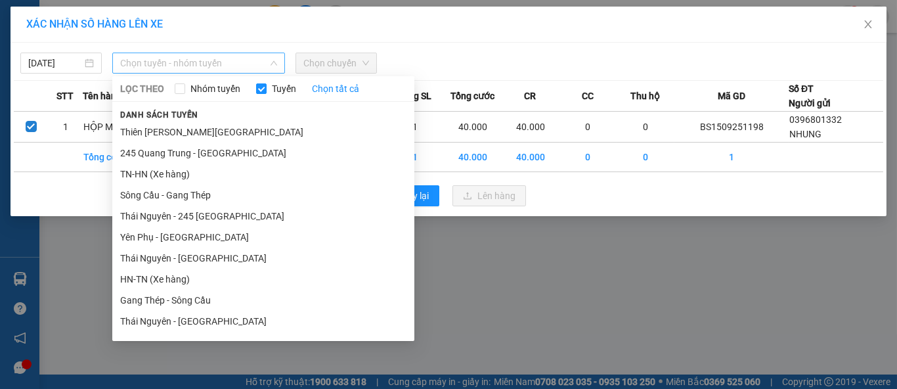
click at [205, 66] on span "Chọn tuyến - nhóm tuyến" at bounding box center [198, 63] width 157 height 20
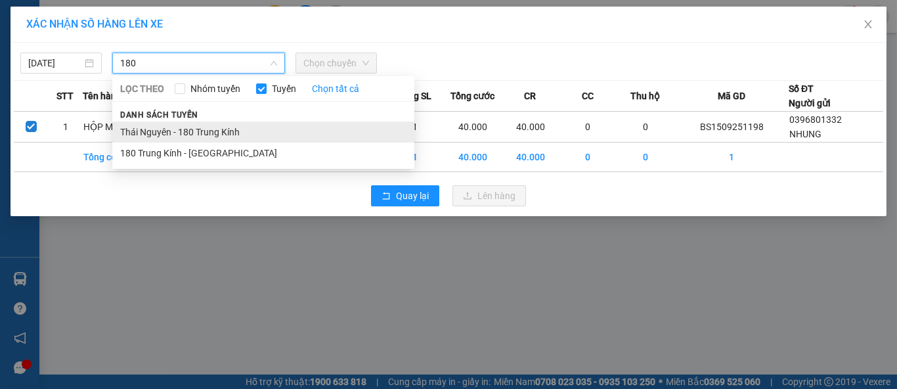
type input "180"
click at [194, 127] on li "Thái Nguyên - 180 Trung Kính" at bounding box center [263, 131] width 302 height 21
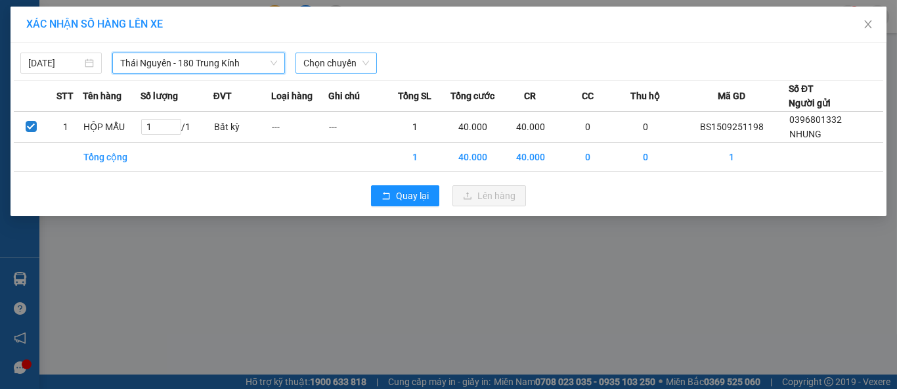
click at [337, 68] on span "Chọn chuyến" at bounding box center [336, 63] width 66 height 20
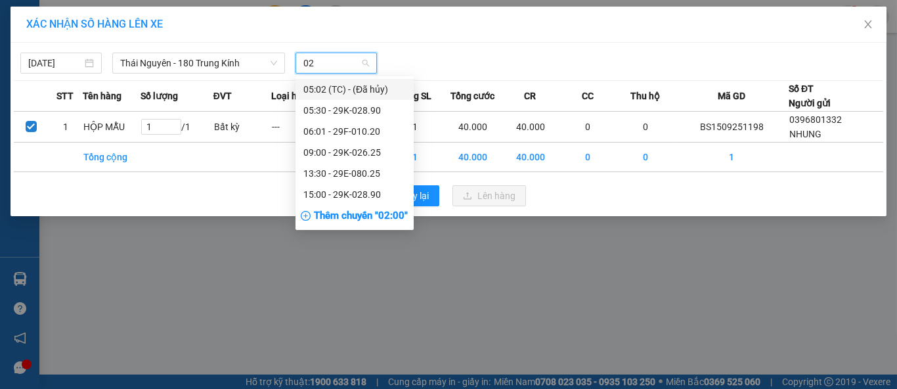
type input "025"
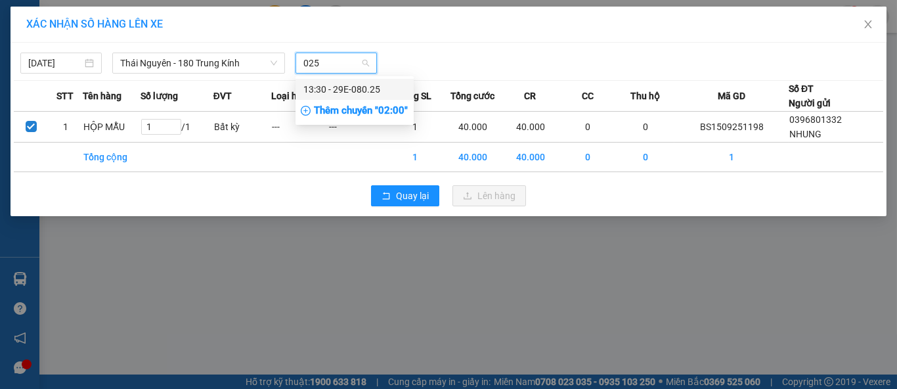
click at [353, 89] on div "13:30 - 29E-080.25" at bounding box center [354, 89] width 102 height 14
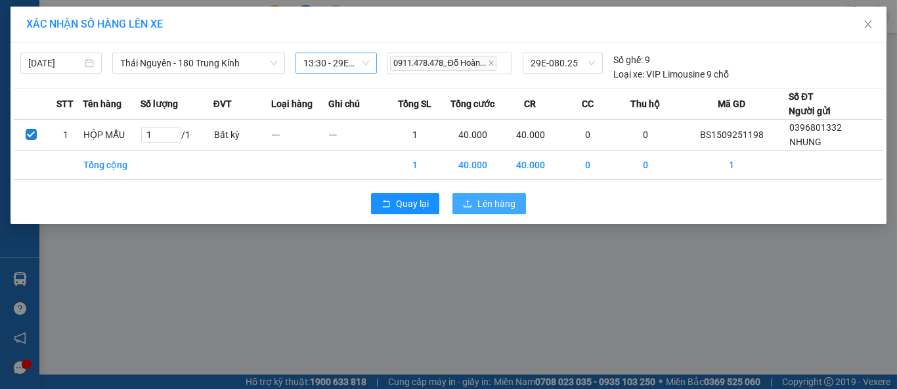
click at [466, 202] on icon "upload" at bounding box center [467, 203] width 9 height 9
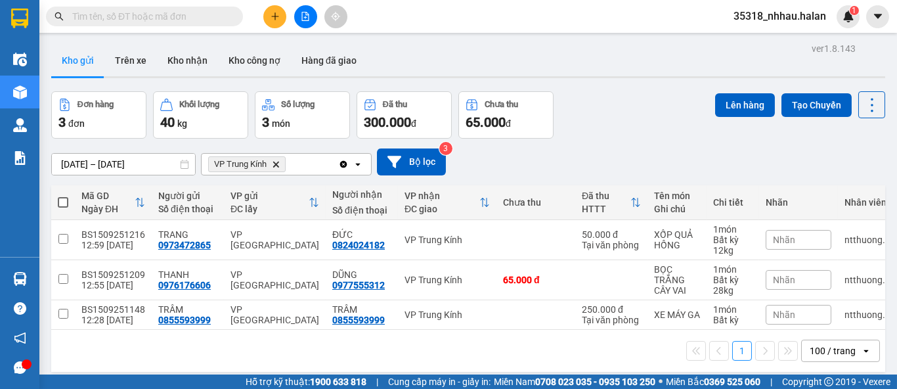
click at [345, 166] on icon "Clear all" at bounding box center [343, 163] width 7 height 7
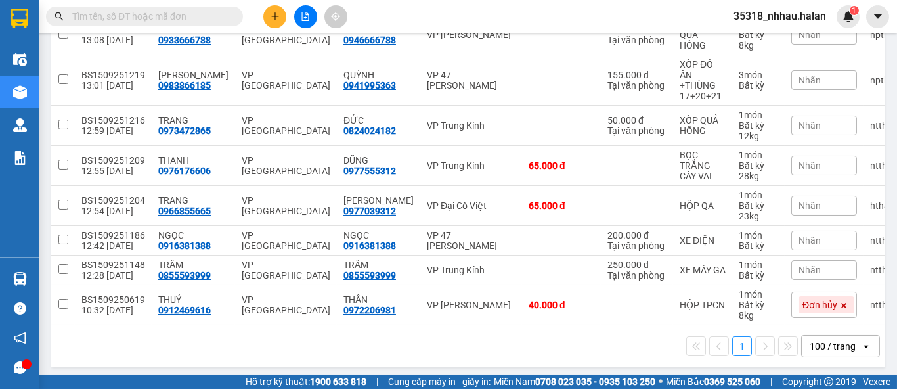
scroll to position [338, 0]
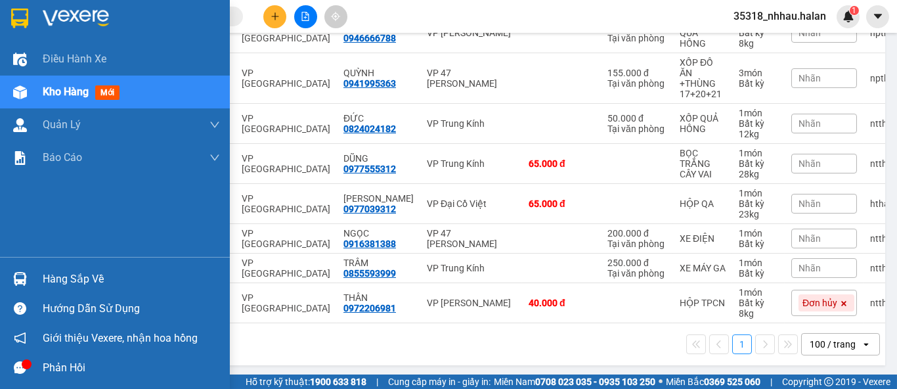
click at [51, 277] on div "Hàng sắp về" at bounding box center [131, 279] width 177 height 20
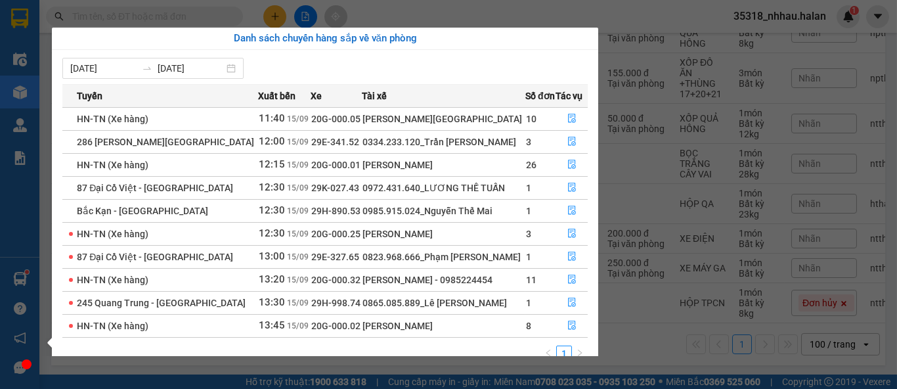
click at [587, 12] on section "Kết quả tìm kiếm ( 0 ) Bộ lọc No Data 35318_nhhau.halan 1 Điều hành xe Kho hàng…" at bounding box center [448, 194] width 897 height 389
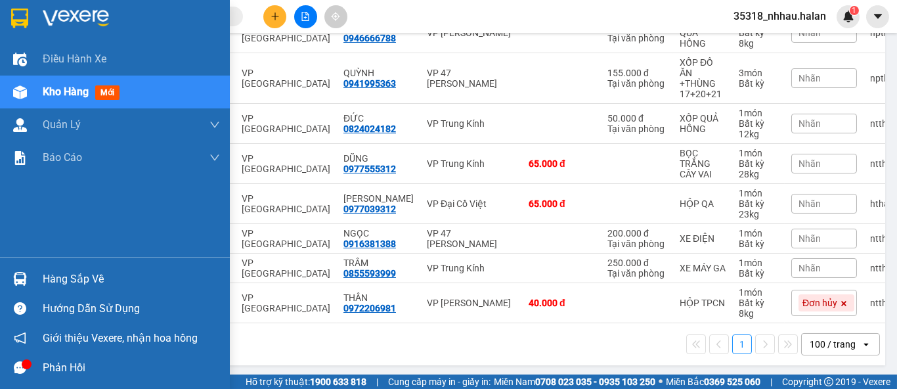
drag, startPoint x: 47, startPoint y: 280, endPoint x: 135, endPoint y: 258, distance: 90.0
click at [56, 277] on div "Hàng sắp về" at bounding box center [131, 279] width 177 height 20
